Goal: Task Accomplishment & Management: Manage account settings

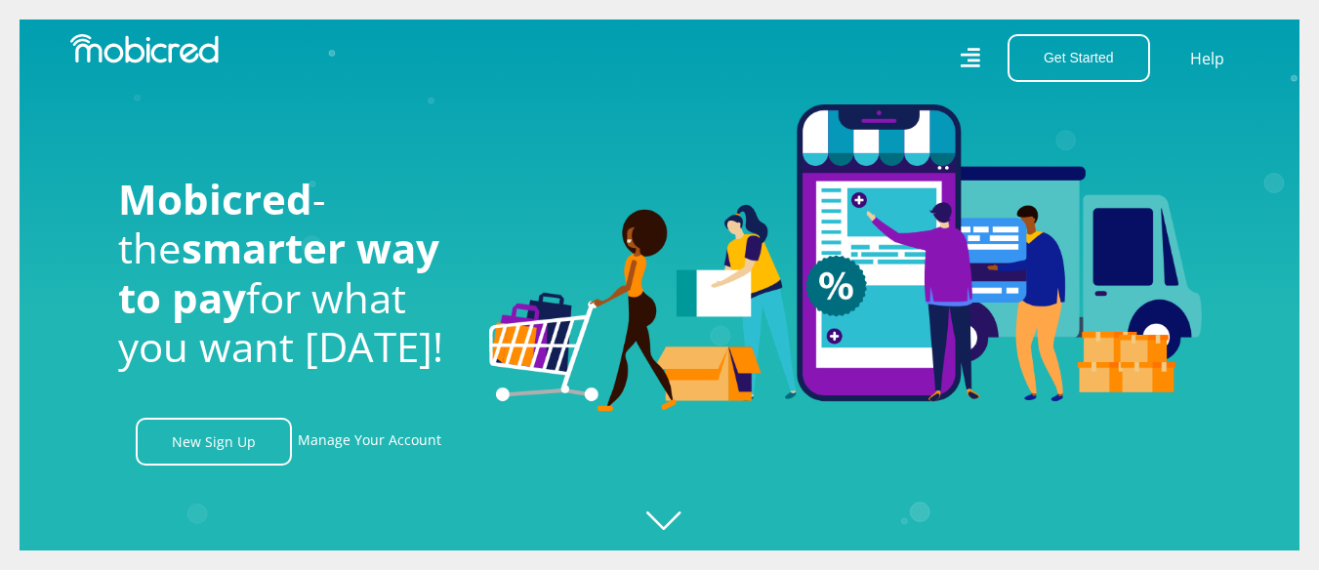
scroll to position [0, 4453]
click at [358, 449] on link "Manage Your Account" at bounding box center [370, 442] width 144 height 48
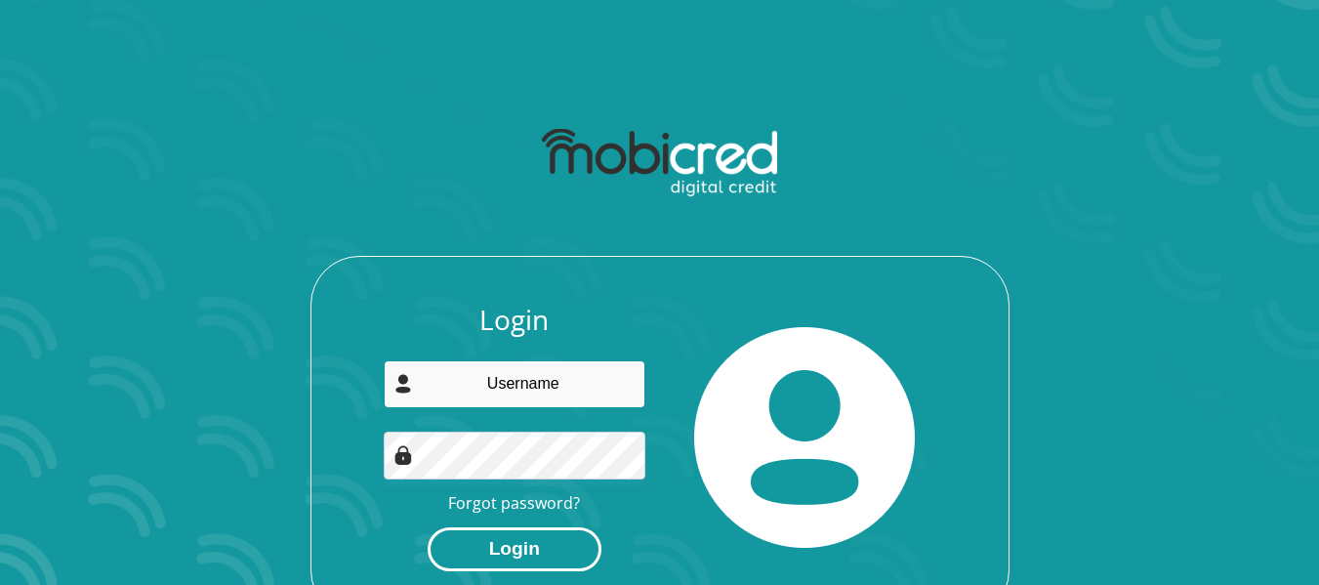
type input "[EMAIL_ADDRESS][DOMAIN_NAME]"
click at [483, 553] on button "Login" at bounding box center [515, 549] width 174 height 44
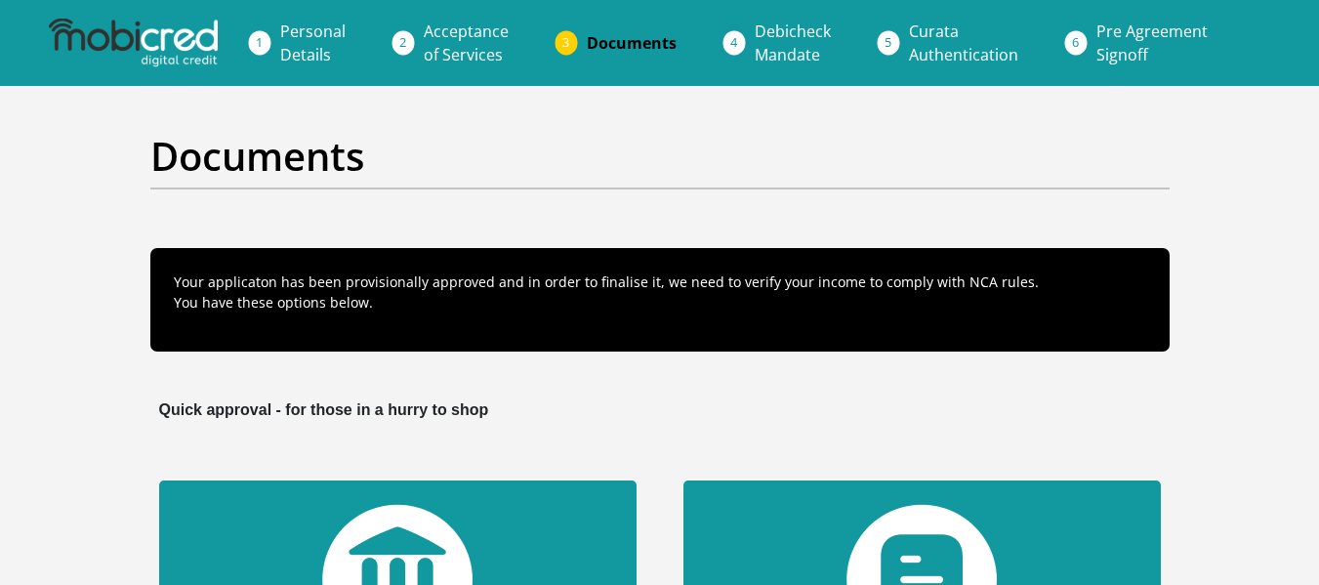
click at [808, 40] on span "Debicheck Mandate" at bounding box center [793, 43] width 76 height 45
